Goal: Use online tool/utility: Use online tool/utility

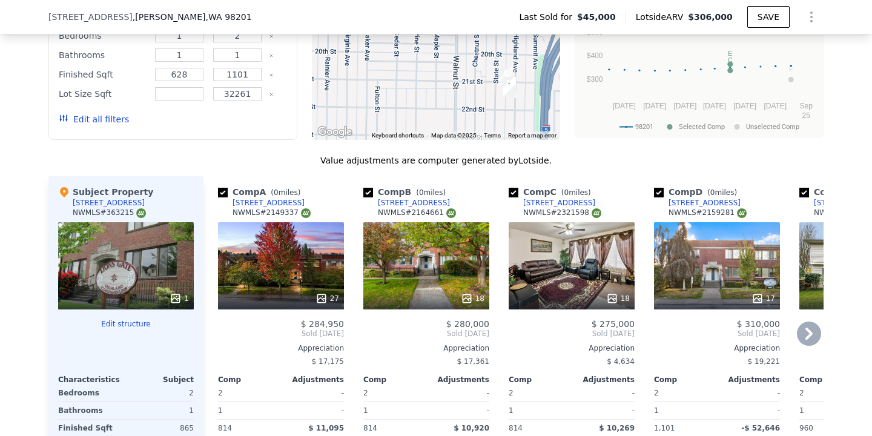
scroll to position [1389, 0]
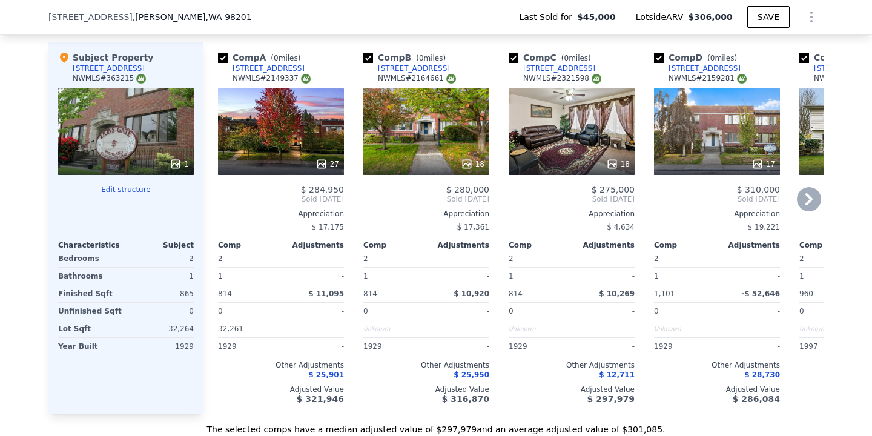
click at [806, 187] on icon at bounding box center [809, 199] width 24 height 24
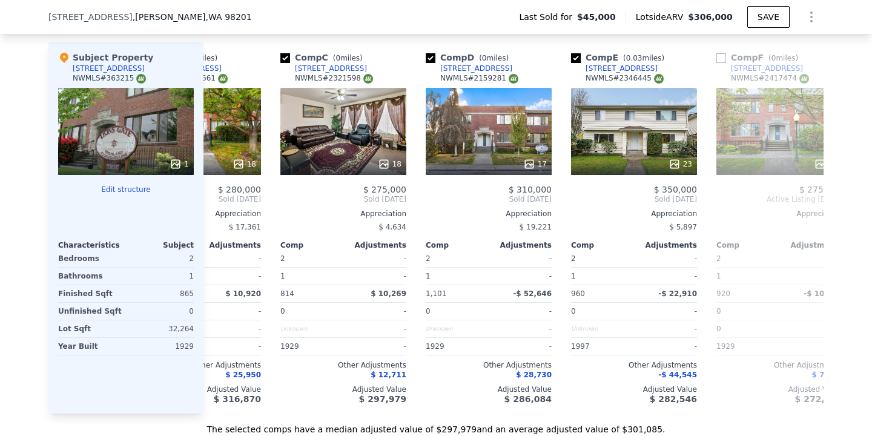
scroll to position [0, 291]
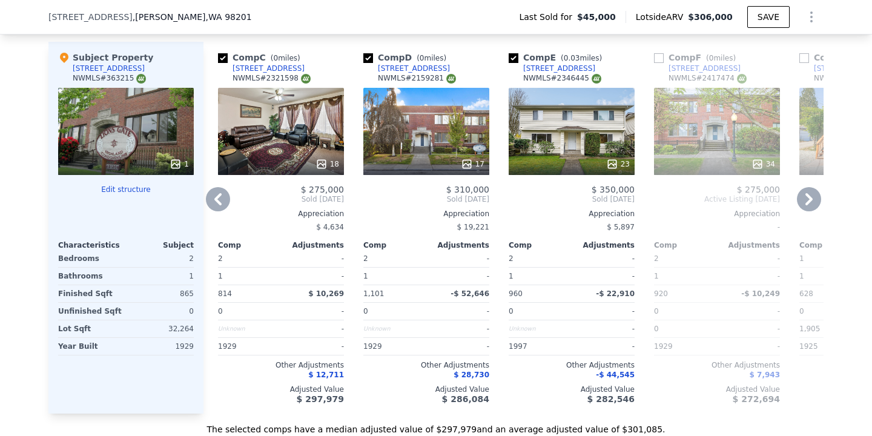
click at [223, 187] on icon at bounding box center [218, 199] width 24 height 24
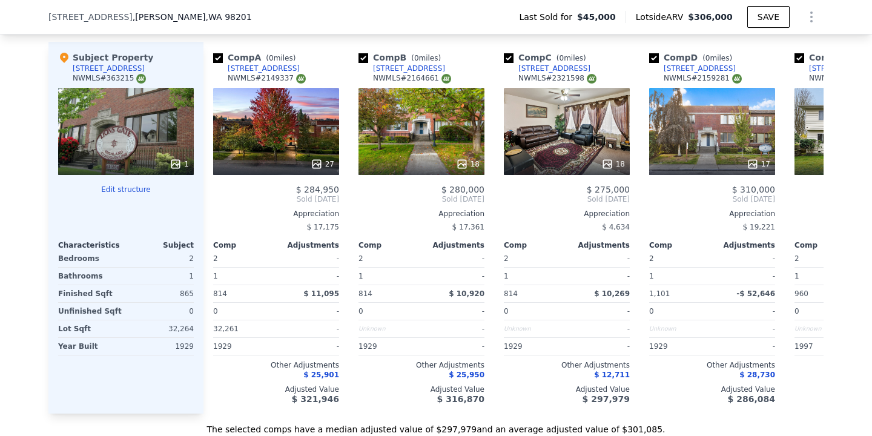
scroll to position [0, 0]
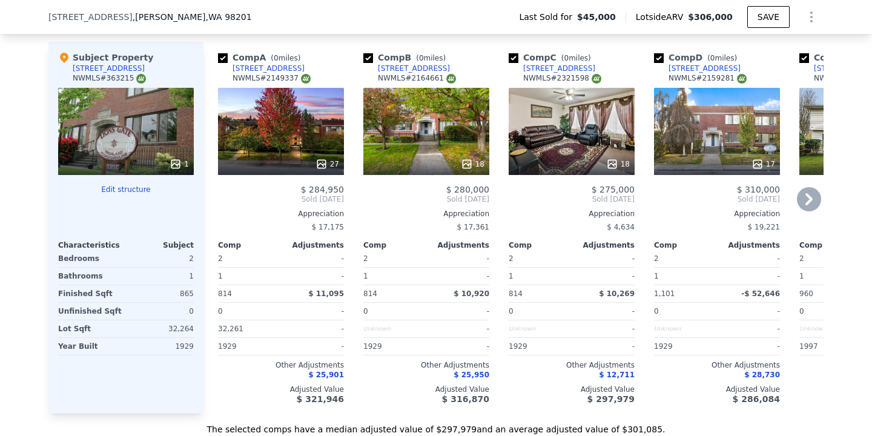
click at [808, 193] on icon at bounding box center [808, 199] width 7 height 12
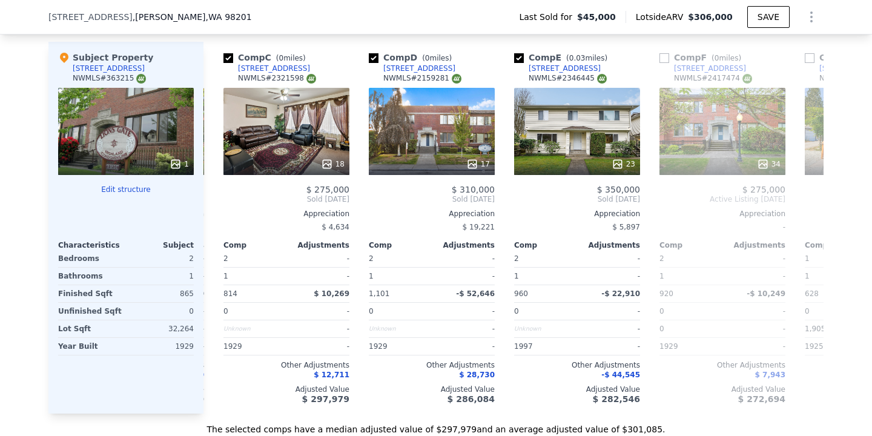
scroll to position [0, 291]
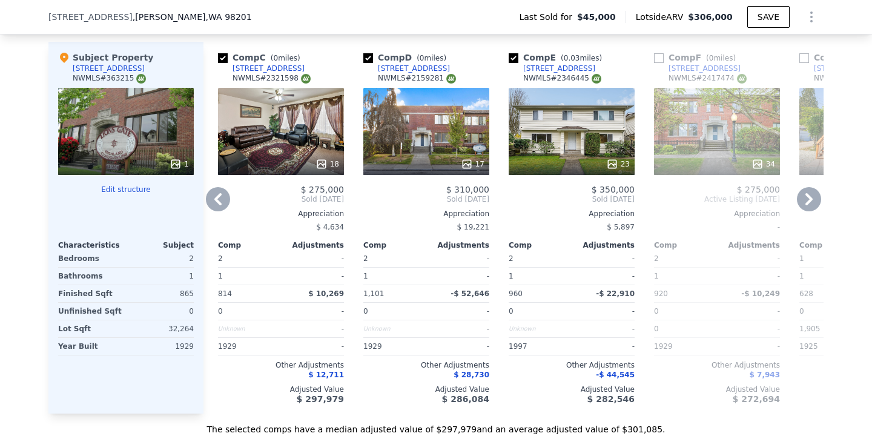
click at [809, 193] on icon at bounding box center [808, 199] width 7 height 12
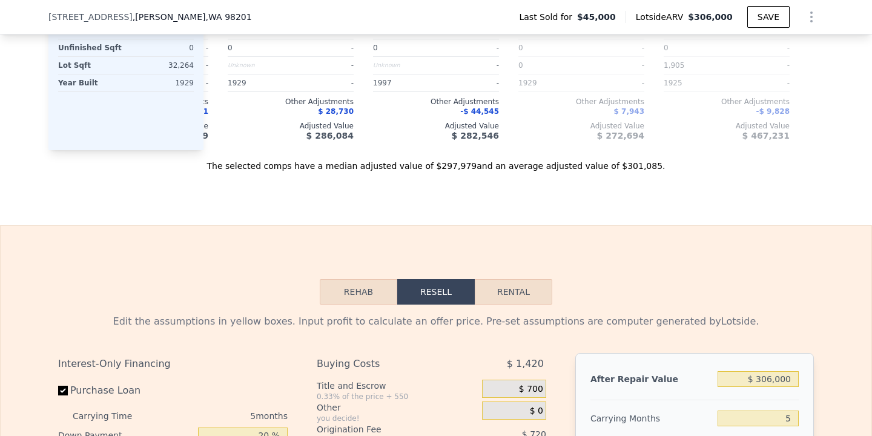
scroll to position [1842, 0]
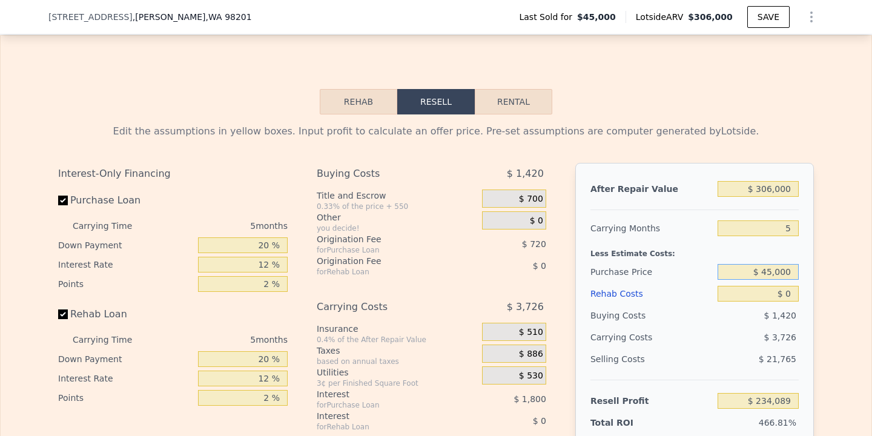
click at [773, 264] on input "$ 45,000" at bounding box center [757, 272] width 81 height 16
type input "$ 60,000"
click at [790, 220] on input "5" at bounding box center [757, 228] width 81 height 16
type input "$ 218,199"
type input "4"
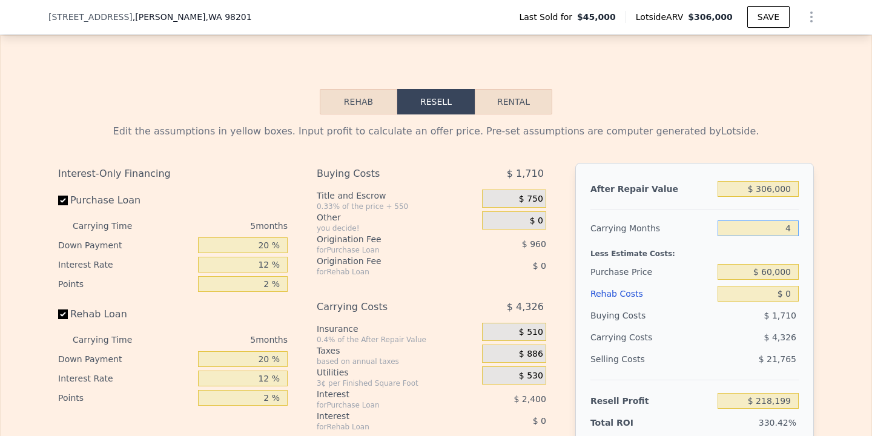
type input "$ 219,064"
type input "4"
click at [790, 286] on input "$ 0" at bounding box center [757, 294] width 81 height 16
click at [770, 264] on input "$ 60,000" at bounding box center [757, 272] width 81 height 16
type input "$ 175,000"
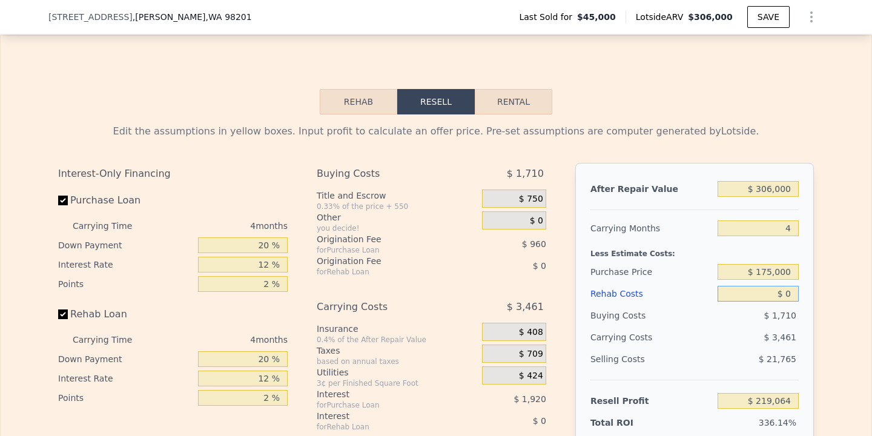
click at [793, 286] on input "$ 0" at bounding box center [757, 294] width 81 height 16
type input "$ 98,161"
type input "$ 5"
type input "$ 98,156"
type input "$ 50"
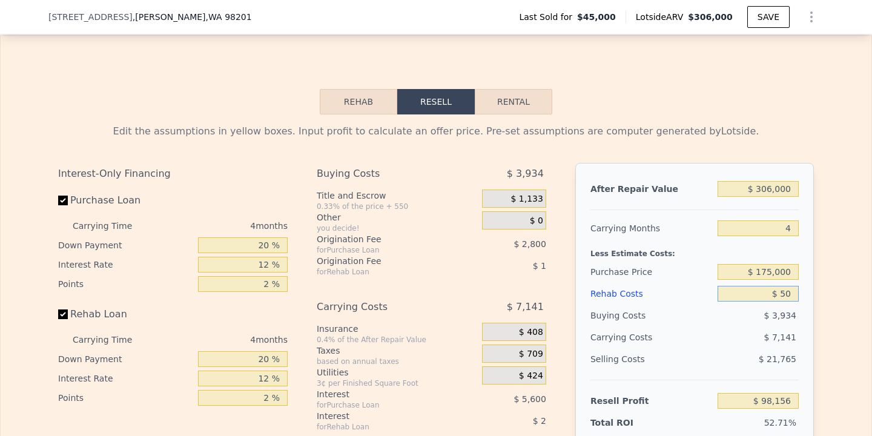
type input "$ 98,110"
type input "$ 500"
type input "$ 97,637"
type input "$ 5,000"
type input "$ 92,921"
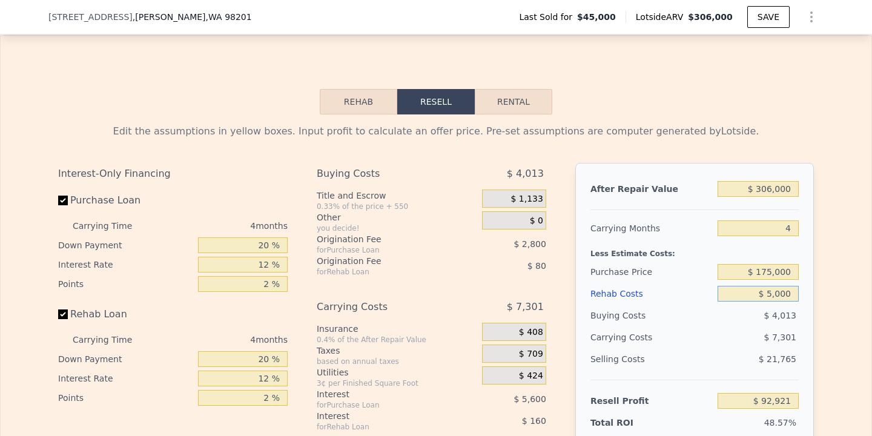
type input "$ 50,000"
type input "$ 45,761"
type input "$ 50,000"
click at [764, 181] on input "$ 306,000" at bounding box center [757, 189] width 81 height 16
type input "$ 30,000"
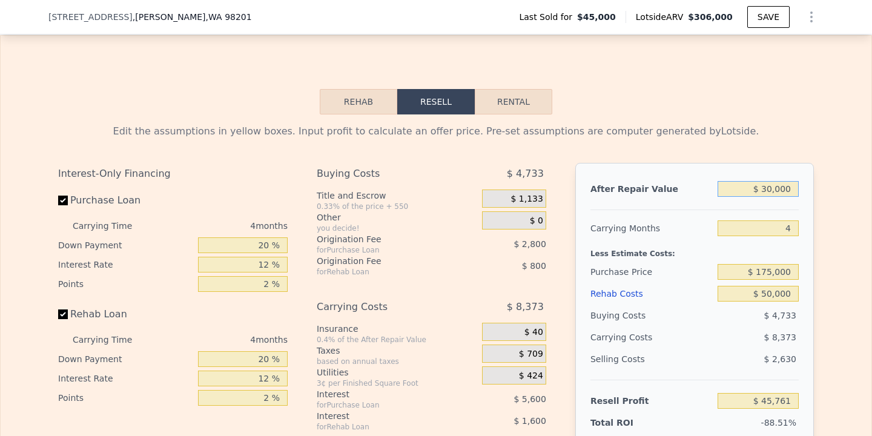
type input "-$ 210,736"
type input "$ 3,000"
type input "-$ 235,828"
type input "$ 000"
type input "-$ 238,616"
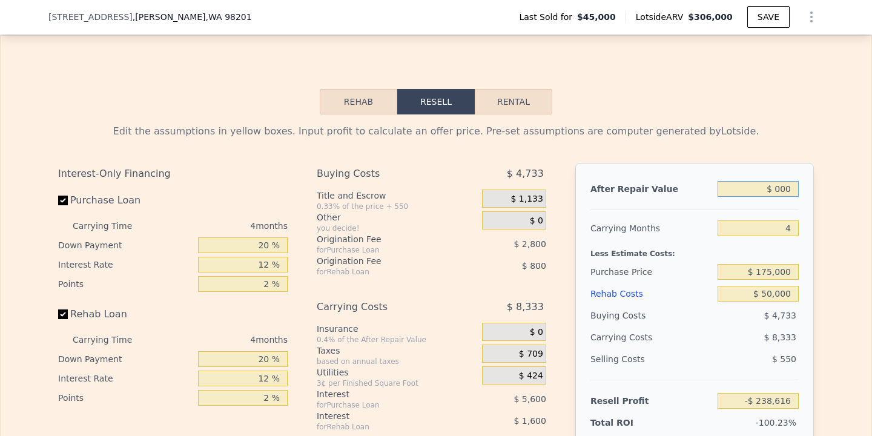
type input "$ 2,000"
type input "-$ 236,758"
type input "$ 28,000"
type input "-$ 212,594"
type input "$ 280,000"
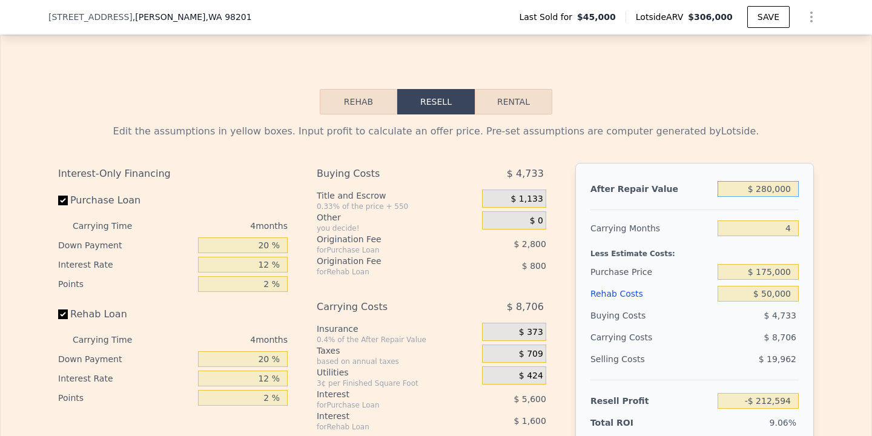
type input "$ 21,599"
type input "$ 280,000"
click at [846, 279] on div "Edit the assumptions in yellow boxes. Input profit to calculate an offer price.…" at bounding box center [436, 339] width 870 height 450
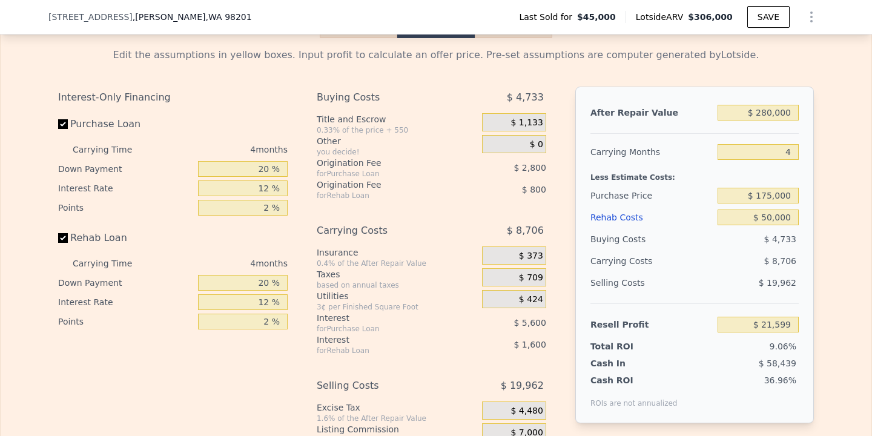
scroll to position [1919, 0]
click at [769, 186] on input "$ 175,000" at bounding box center [757, 194] width 81 height 16
type input "$ 150,000"
click at [861, 248] on div "Edit the assumptions in yellow boxes. Input profit to calculate an offer price.…" at bounding box center [436, 262] width 870 height 450
type input "$ 47,882"
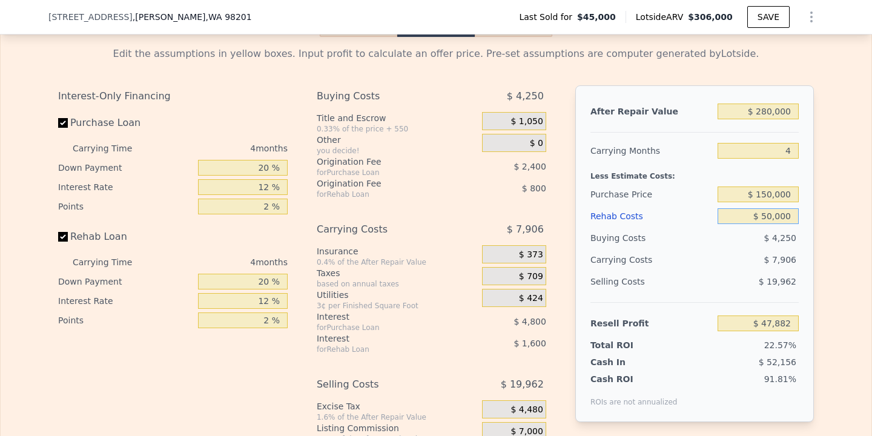
click at [770, 208] on input "$ 50,000" at bounding box center [757, 216] width 81 height 16
type input "$ 000"
type input "$ 100,282"
type input "$ 7,000"
type input "$ 92,946"
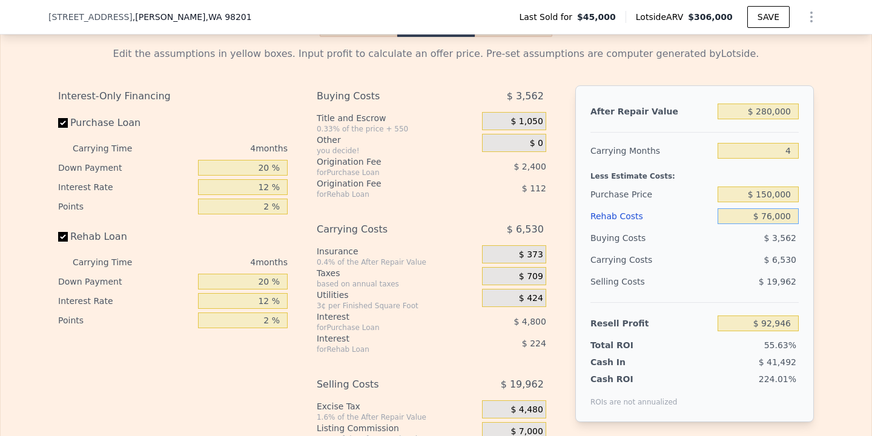
type input "$ 765,000"
type input "-$ 701,438"
type input "$ 76,000"
type input "$ 20,634"
type input "$ 7,000"
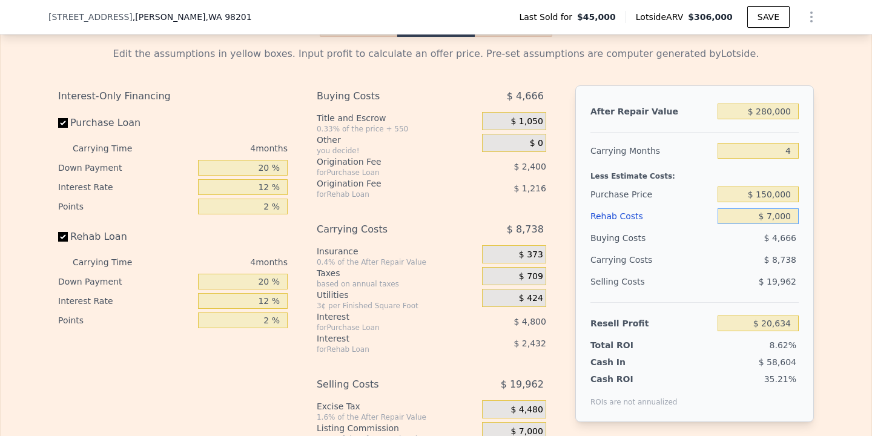
type input "$ 92,946"
type input "$ 000"
type input "$ 100,282"
type input "$ 4,000"
type input "$ 96,090"
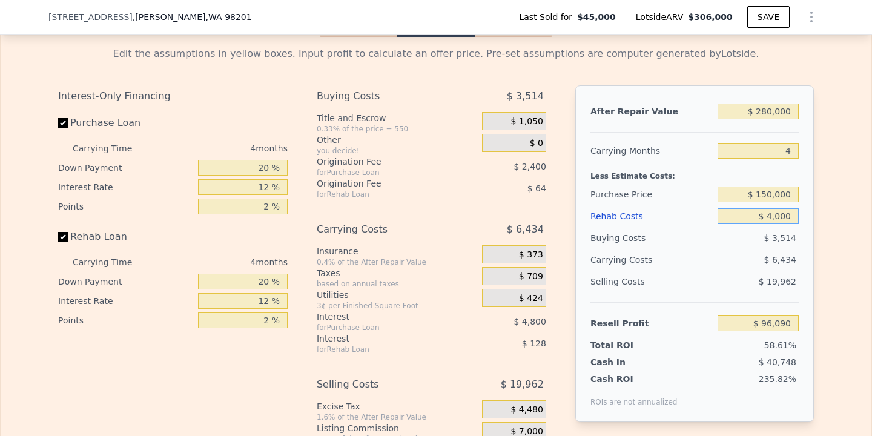
type input "$ 45,000"
type input "$ 53,122"
type input "$ 45,000"
click at [841, 272] on div "Edit the assumptions in yellow boxes. Input profit to calculate an offer price.…" at bounding box center [436, 262] width 870 height 450
click at [769, 186] on input "$ 150,000" at bounding box center [757, 194] width 81 height 16
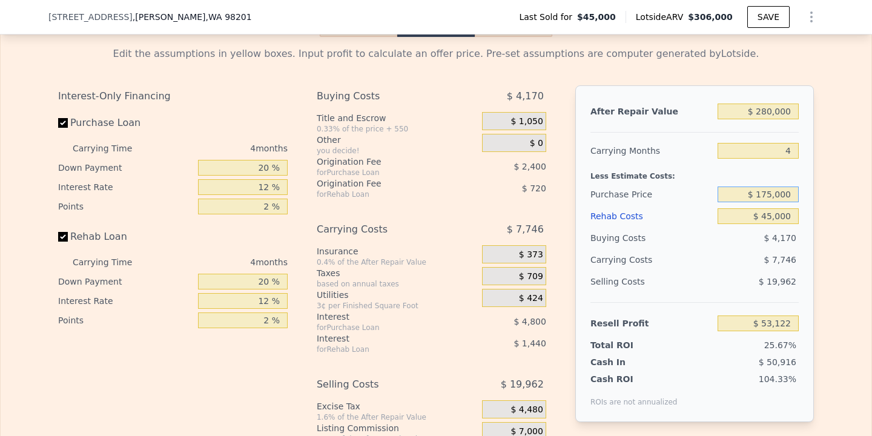
type input "$ 175,000"
click at [815, 306] on div "Edit the assumptions in yellow boxes. Input profit to calculate an offer price.…" at bounding box center [435, 262] width 775 height 450
type input "$ 26,839"
type input "$ 306,000"
type input "5"
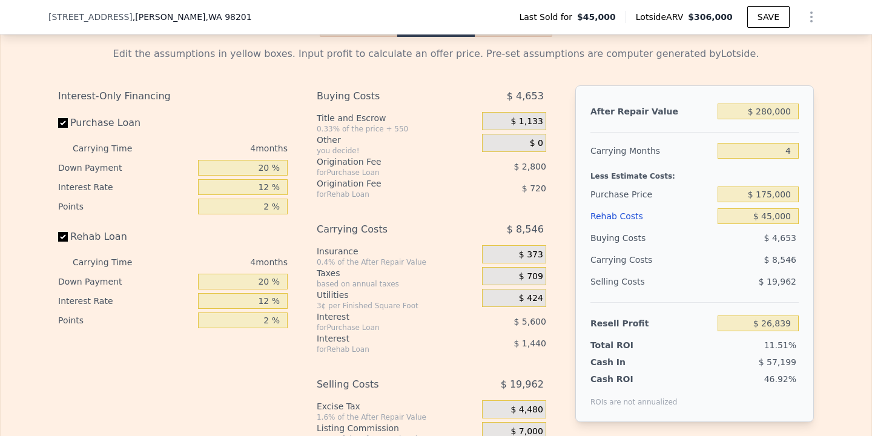
type input "$ 0"
type input "$ 234,089"
